Goal: Use online tool/utility: Utilize a website feature to perform a specific function

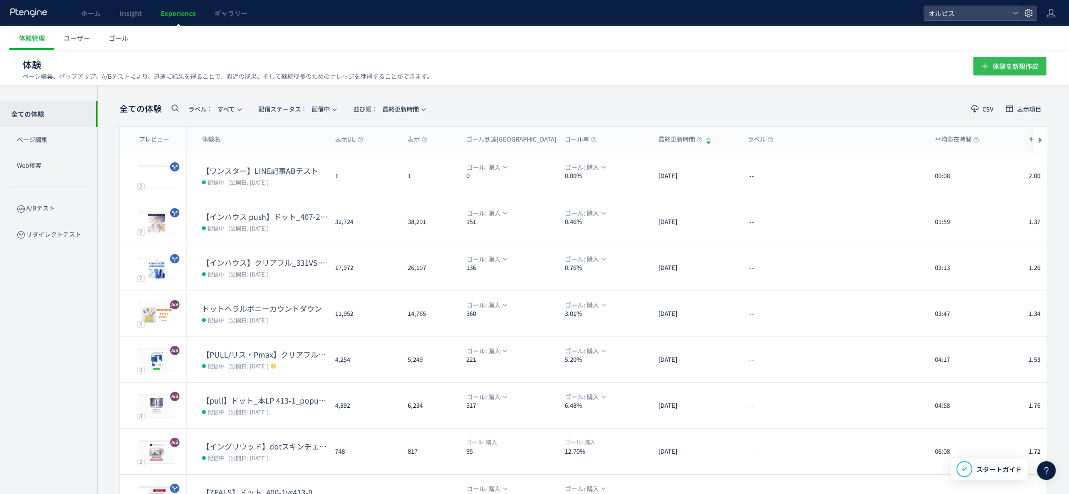
click at [993, 69] on span "体験を新規作成" at bounding box center [1016, 66] width 46 height 19
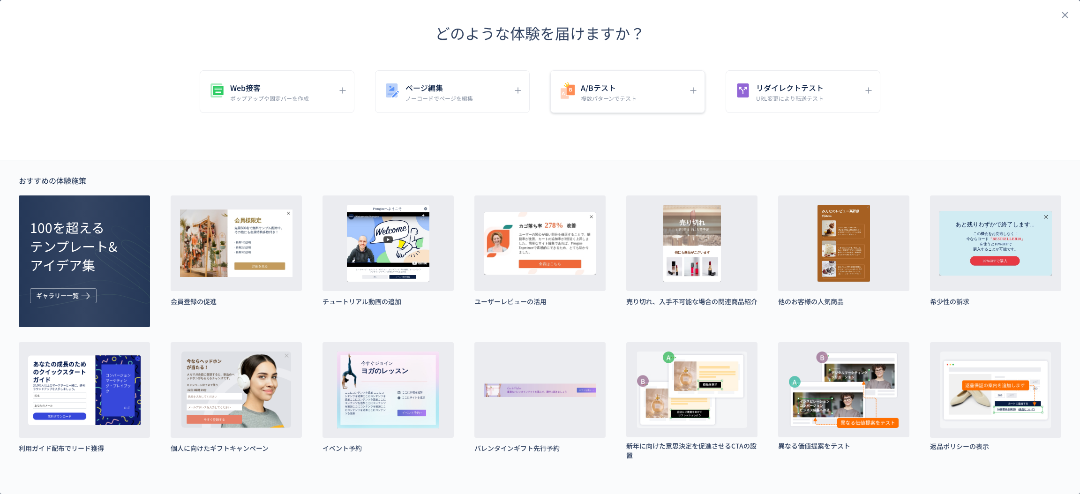
click at [627, 99] on p "複数パターンでテスト" at bounding box center [609, 98] width 56 height 8
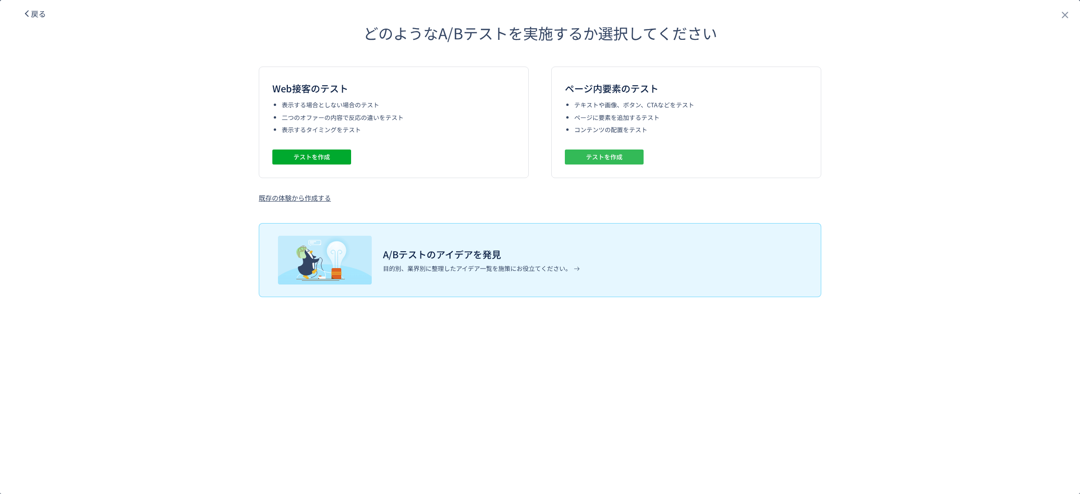
click at [622, 155] on button "テストを作成" at bounding box center [604, 156] width 79 height 15
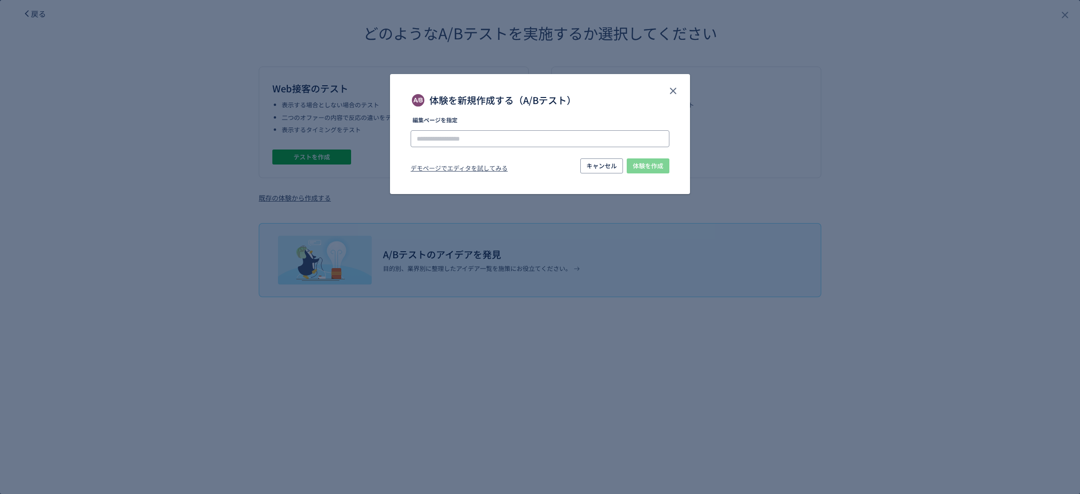
click at [597, 135] on input "体験を新規作成する（A/Bテスト）" at bounding box center [540, 138] width 259 height 17
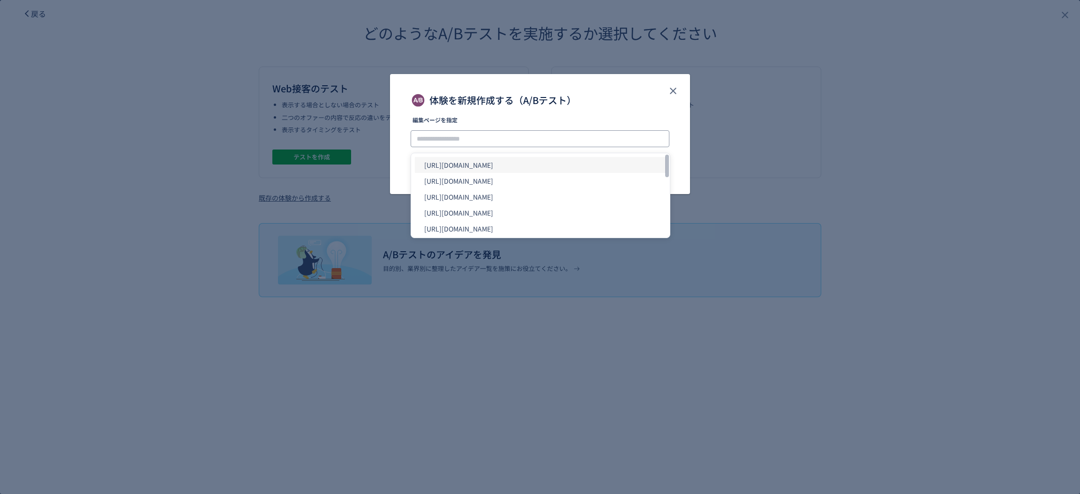
paste input "**********"
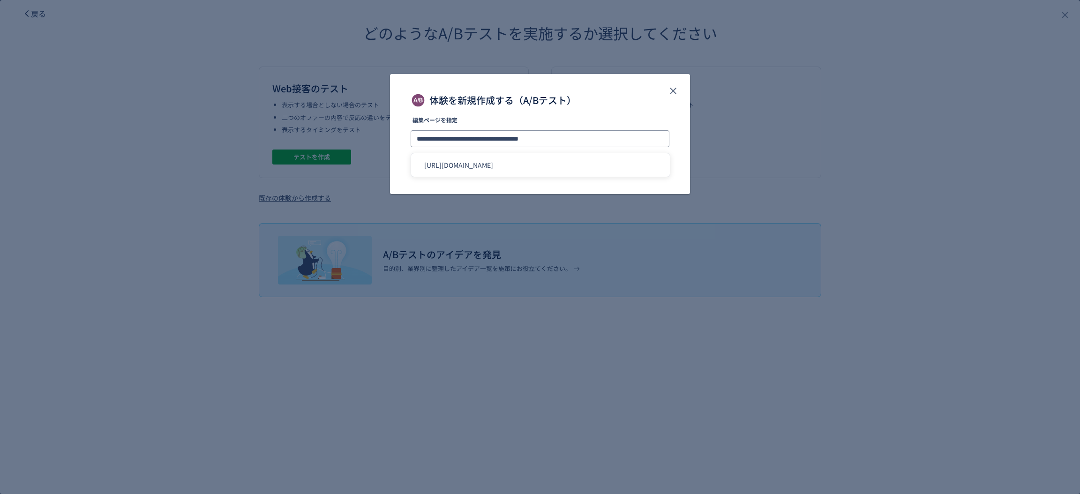
type input "**********"
click at [584, 119] on label "編集ページを指定" at bounding box center [540, 122] width 259 height 11
click at [643, 167] on span "体験を作成" at bounding box center [648, 165] width 30 height 15
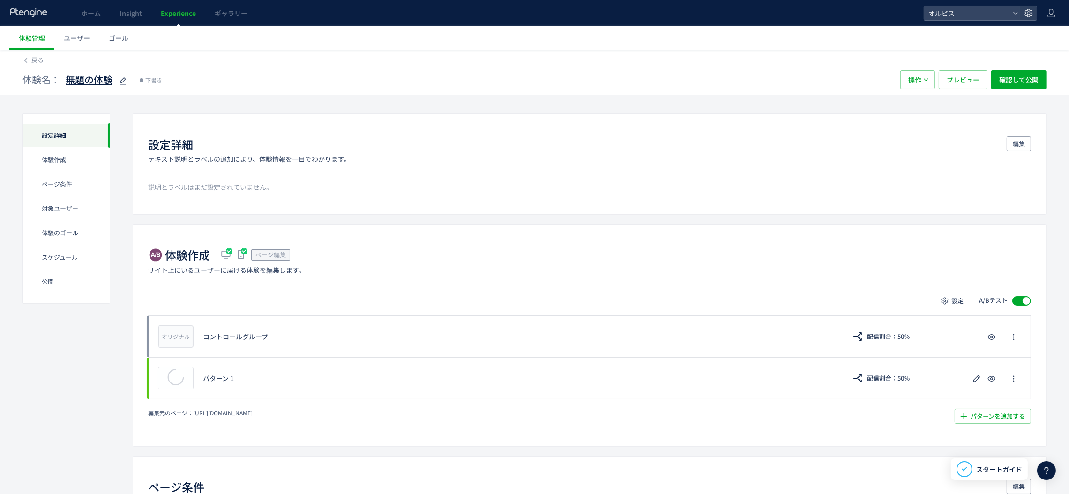
click at [120, 82] on use at bounding box center [122, 80] width 7 height 7
type input "*"
type input "**********"
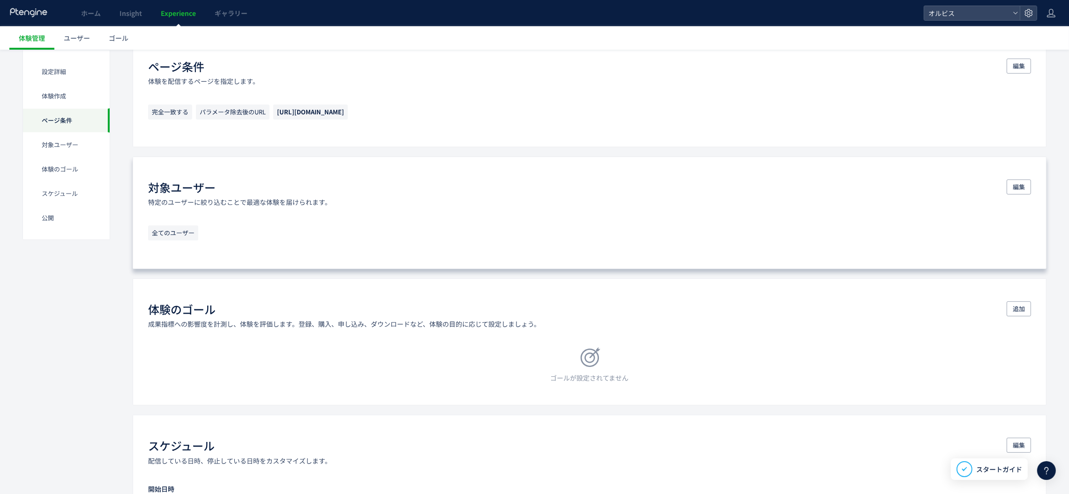
scroll to position [421, 0]
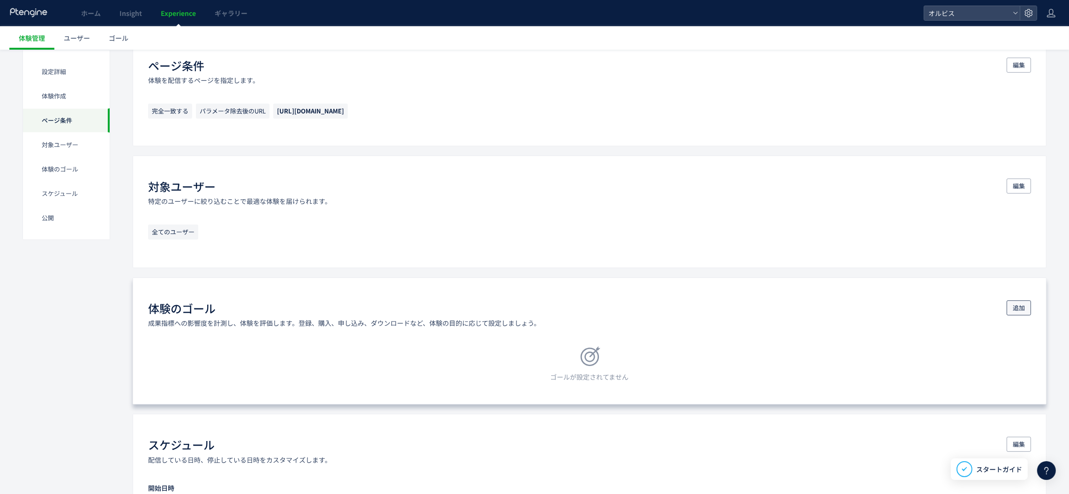
click at [1022, 309] on span "追加" at bounding box center [1019, 307] width 12 height 15
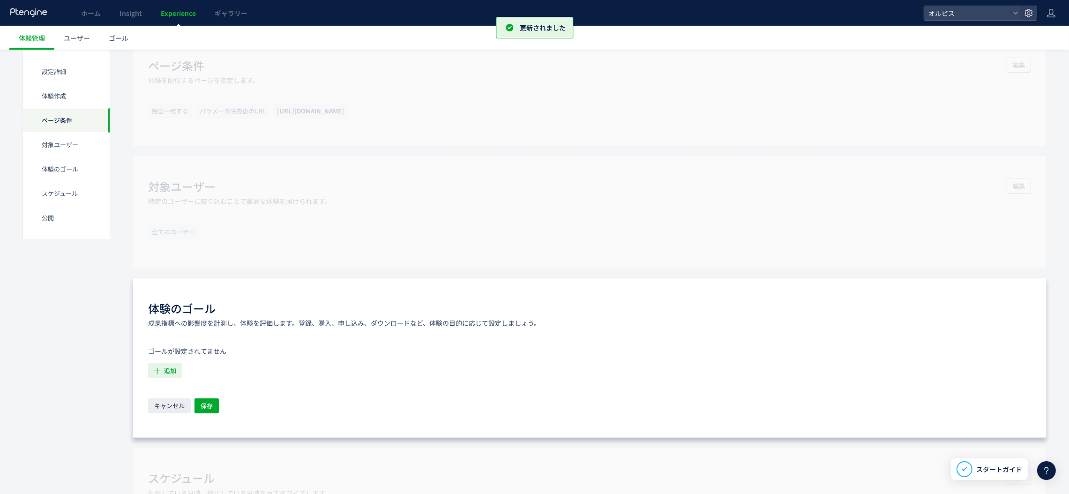
click at [164, 378] on span "追加" at bounding box center [170, 370] width 12 height 15
click at [206, 461] on li "購入 購入 条件： 元のページページorder/thanksに 含むページに訪問した場合" at bounding box center [237, 467] width 170 height 15
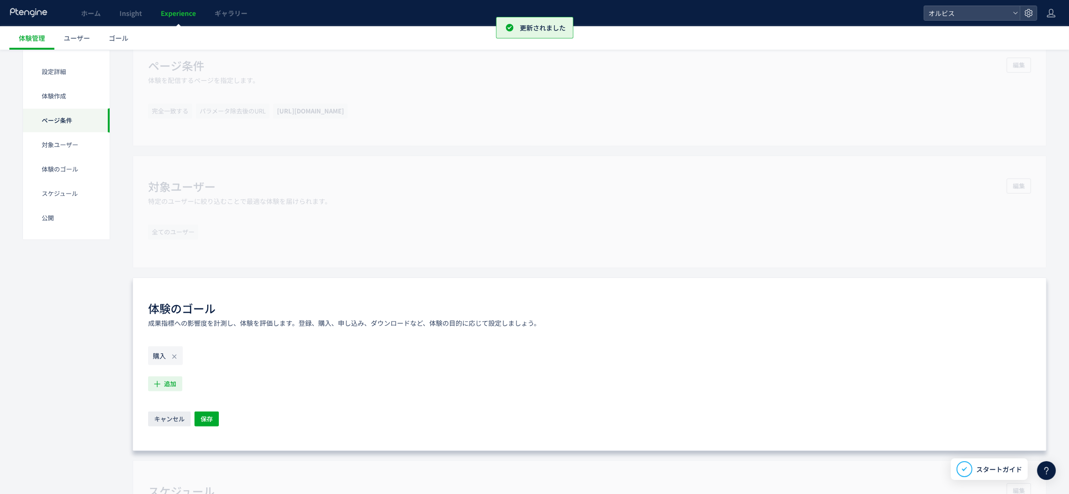
drag, startPoint x: 169, startPoint y: 388, endPoint x: 182, endPoint y: 403, distance: 20.0
click at [169, 387] on span "追加" at bounding box center [170, 383] width 12 height 15
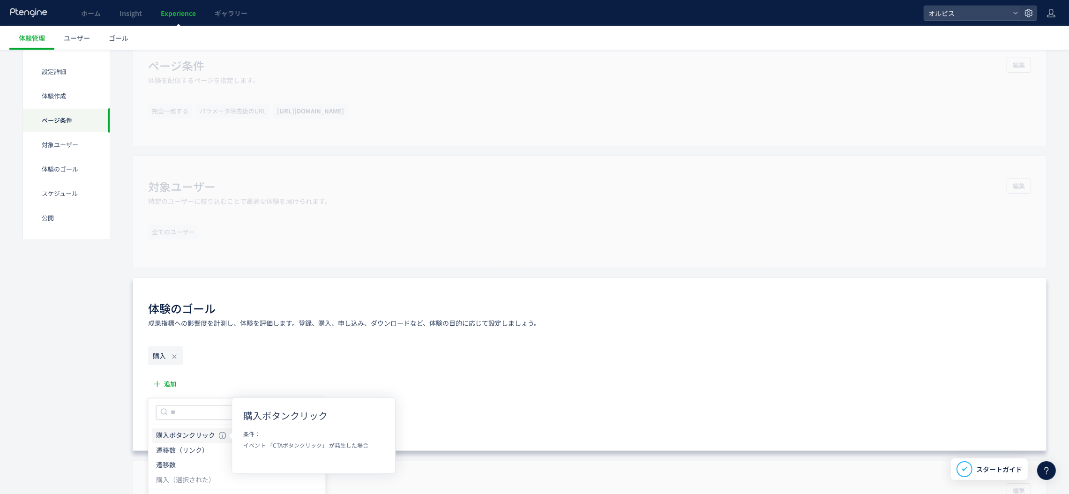
click at [229, 438] on li "購入ボタンクリック 購入ボタンクリック 条件： イベント 「CTAボタンクリック」 が発生した場合" at bounding box center [237, 435] width 170 height 15
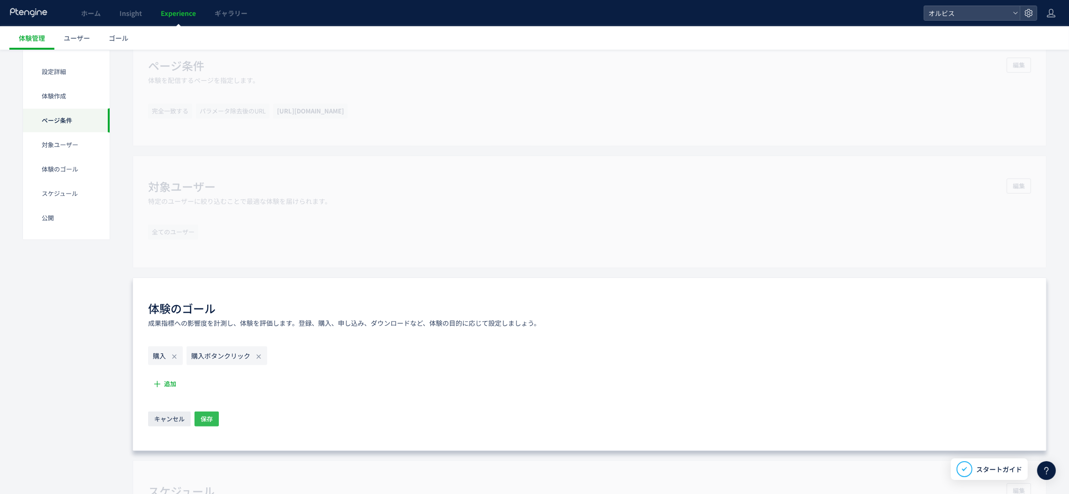
click at [205, 422] on span "保存" at bounding box center [207, 418] width 12 height 15
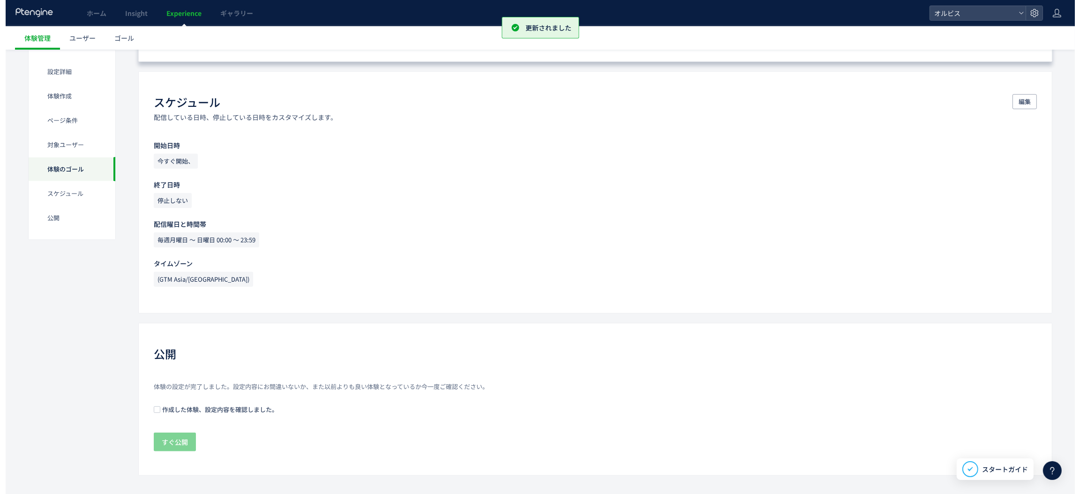
scroll to position [758, 0]
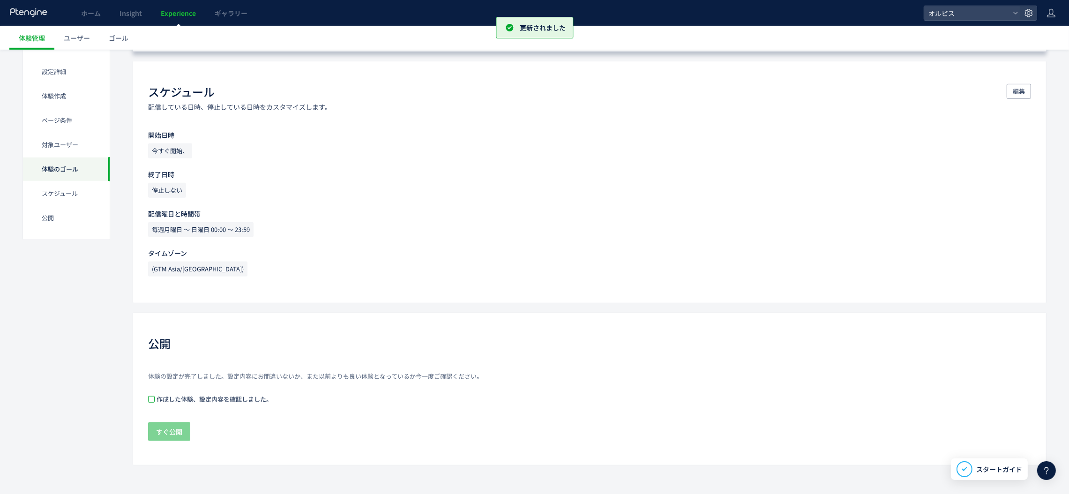
click at [150, 399] on span at bounding box center [151, 399] width 7 height 7
click at [170, 431] on span "すぐ公開" at bounding box center [169, 431] width 26 height 19
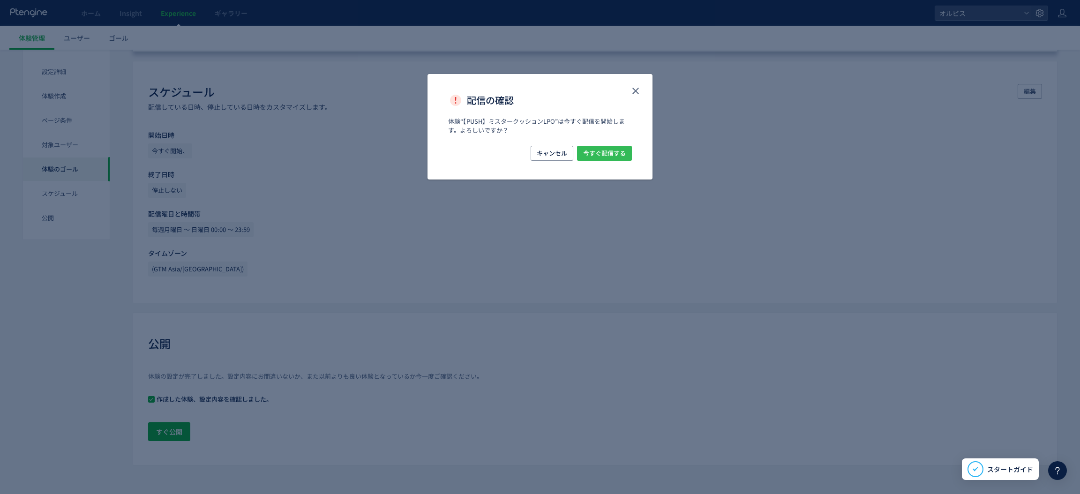
click at [608, 154] on span "今すぐ配信する" at bounding box center [604, 153] width 43 height 15
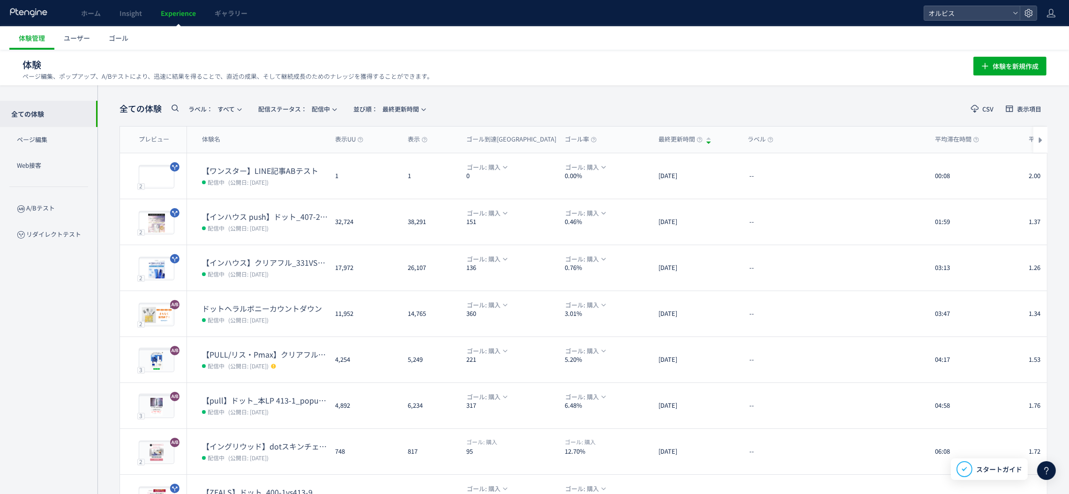
click at [179, 10] on span "Experience" at bounding box center [178, 12] width 35 height 9
click at [179, 9] on span "Experience" at bounding box center [178, 12] width 35 height 9
click at [77, 35] on span "ユーザー" at bounding box center [77, 37] width 26 height 9
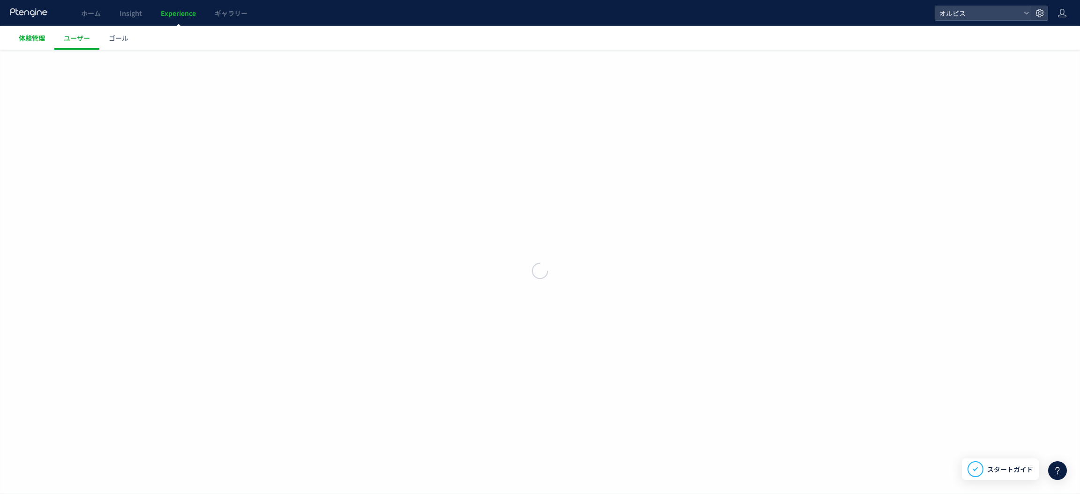
click at [33, 41] on span "体験管理" at bounding box center [32, 37] width 26 height 9
